Goal: Navigation & Orientation: Find specific page/section

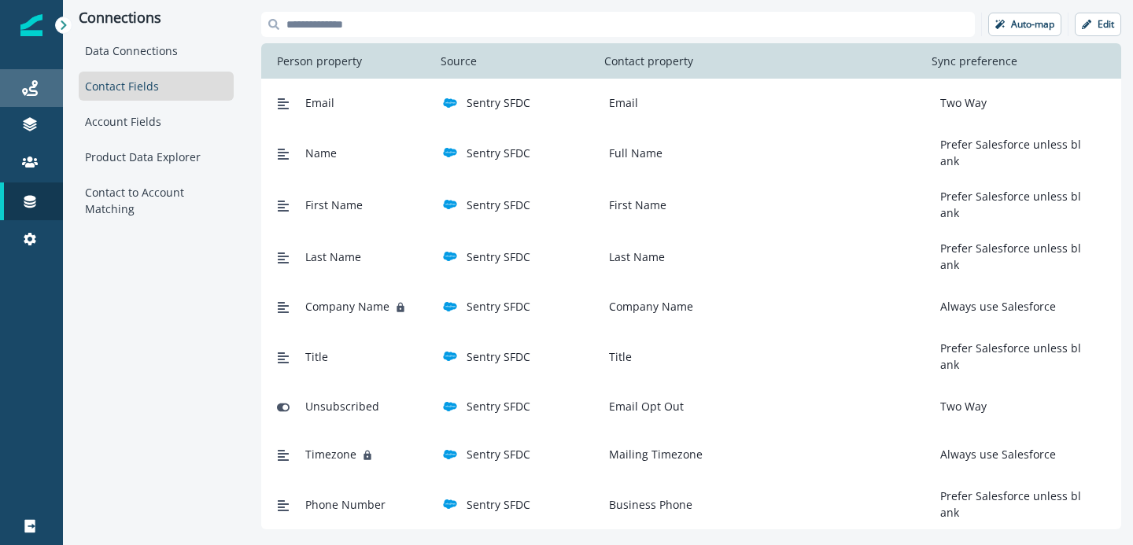
click at [39, 83] on div "Journeys" at bounding box center [31, 88] width 50 height 19
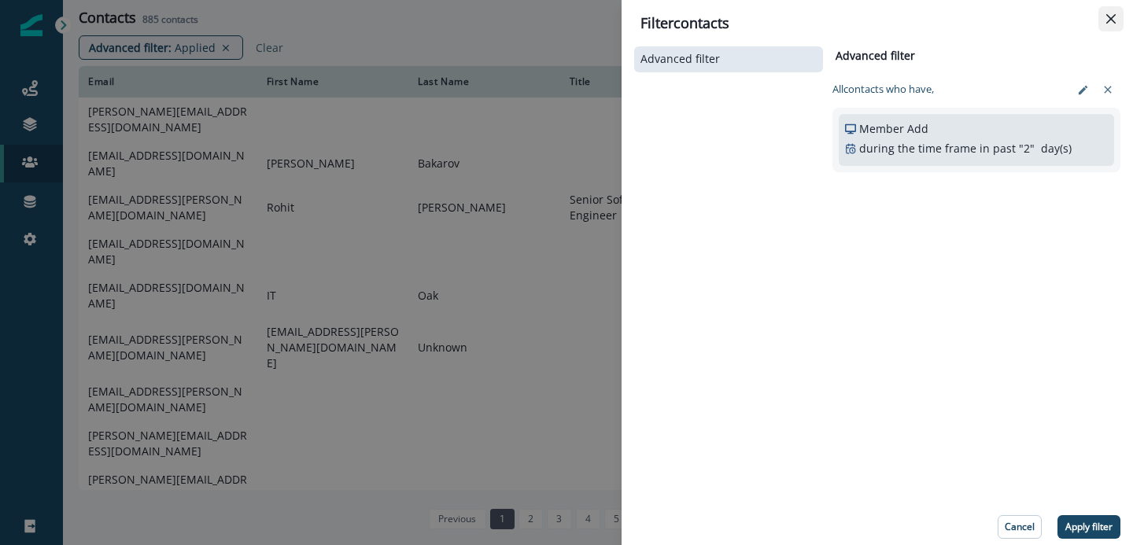
click at [1114, 23] on icon "Close" at bounding box center [1110, 18] width 9 height 9
